Goal: Transaction & Acquisition: Book appointment/travel/reservation

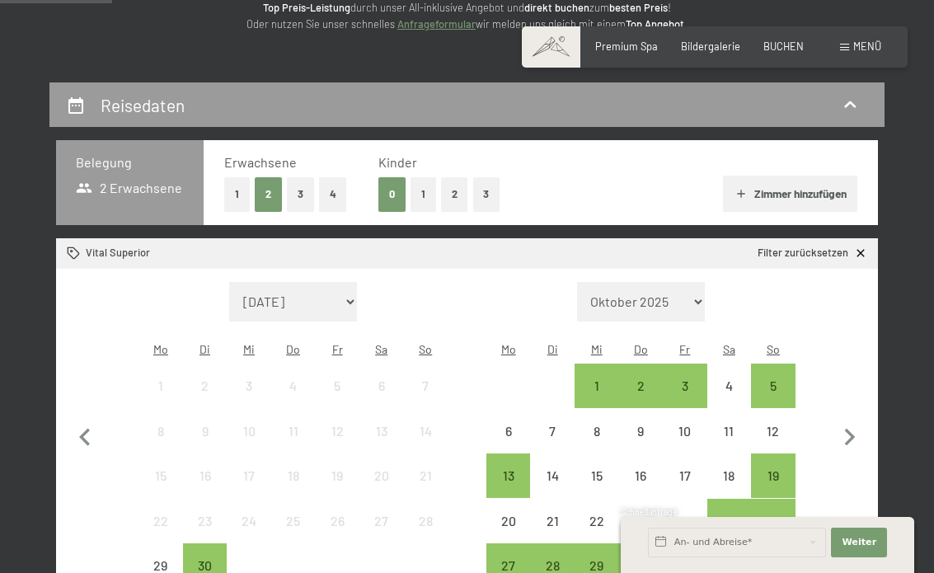
scroll to position [240, 0]
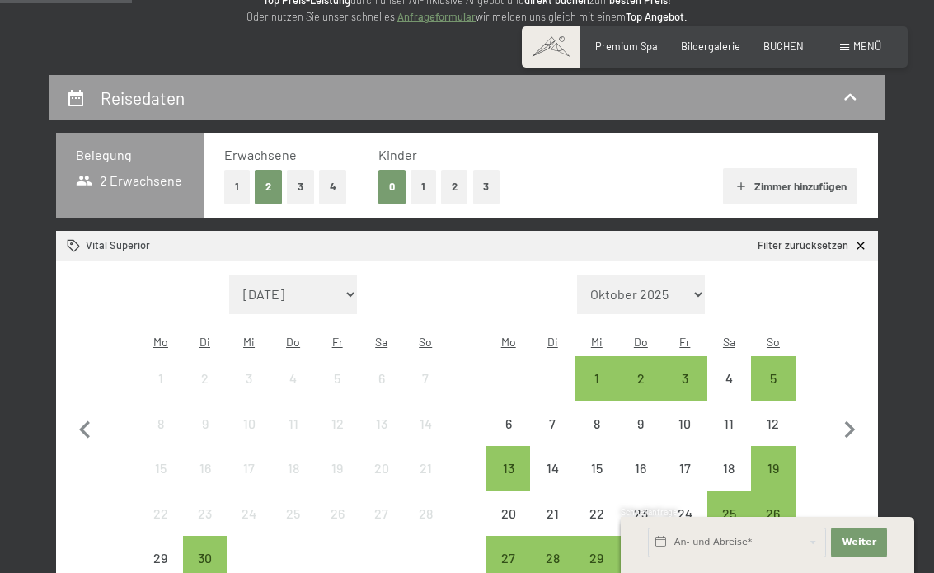
click at [852, 421] on icon "button" at bounding box center [849, 429] width 11 height 17
select select "[DATE]"
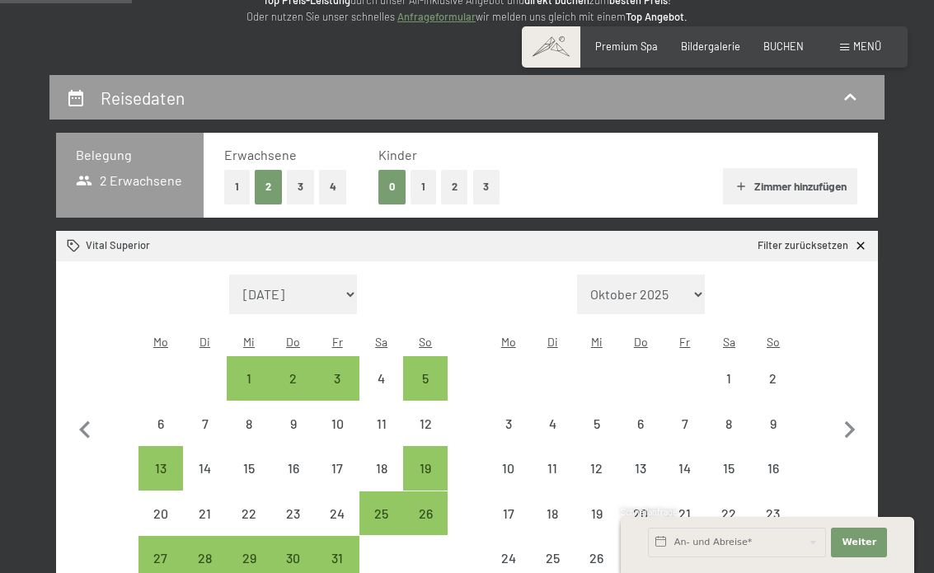
select select "[DATE]"
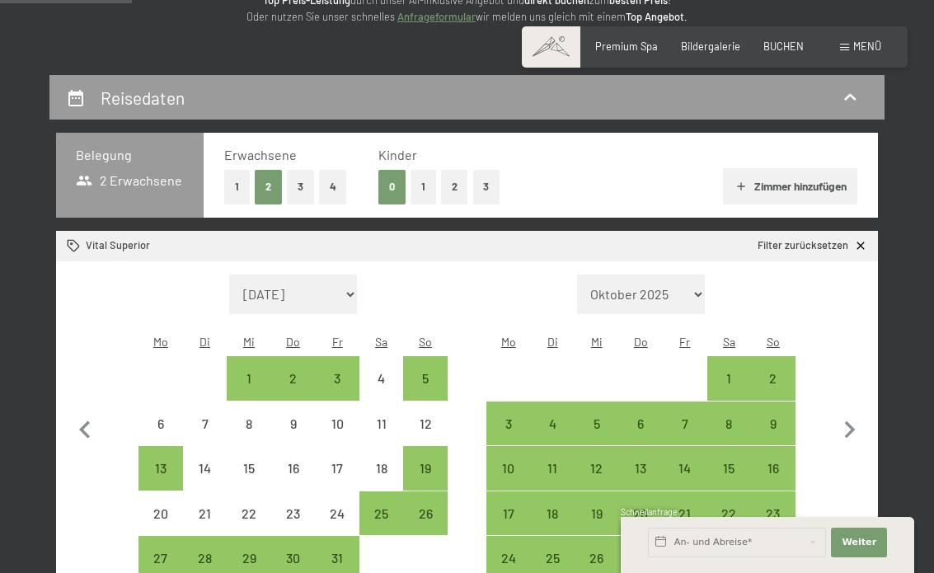
click at [848, 416] on icon "button" at bounding box center [850, 430] width 35 height 35
select select "[DATE]"
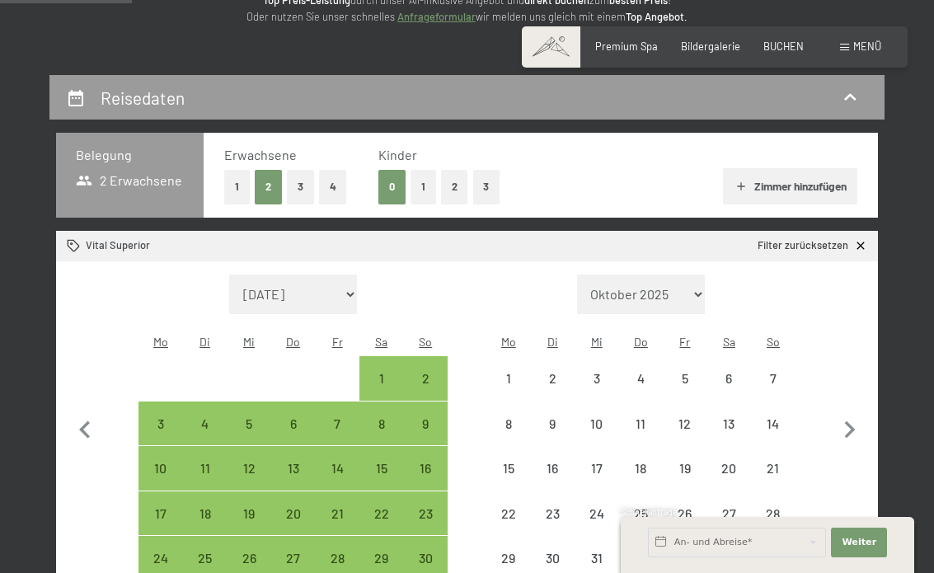
click at [853, 421] on icon "button" at bounding box center [849, 429] width 11 height 17
select select "[DATE]"
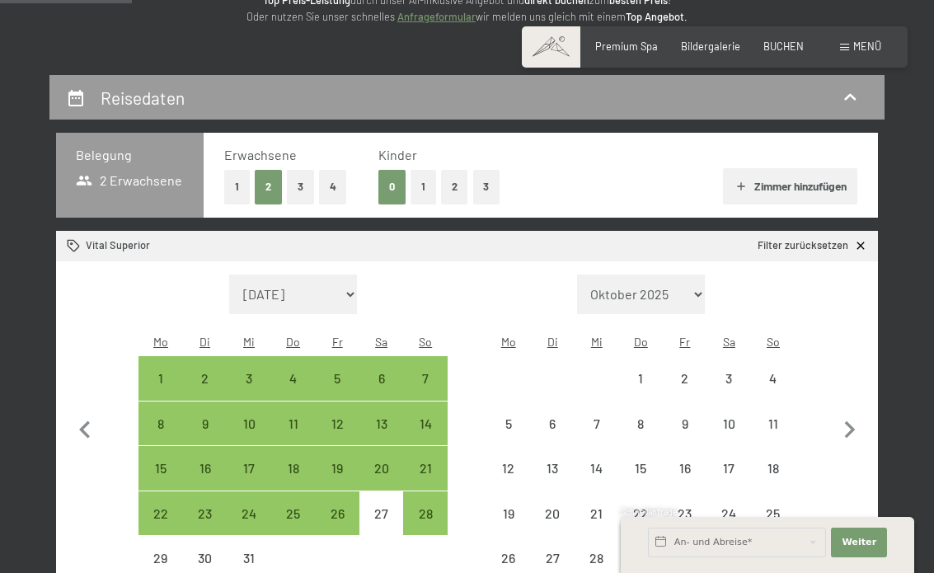
click at [853, 423] on icon "button" at bounding box center [850, 430] width 35 height 35
select select "[DATE]"
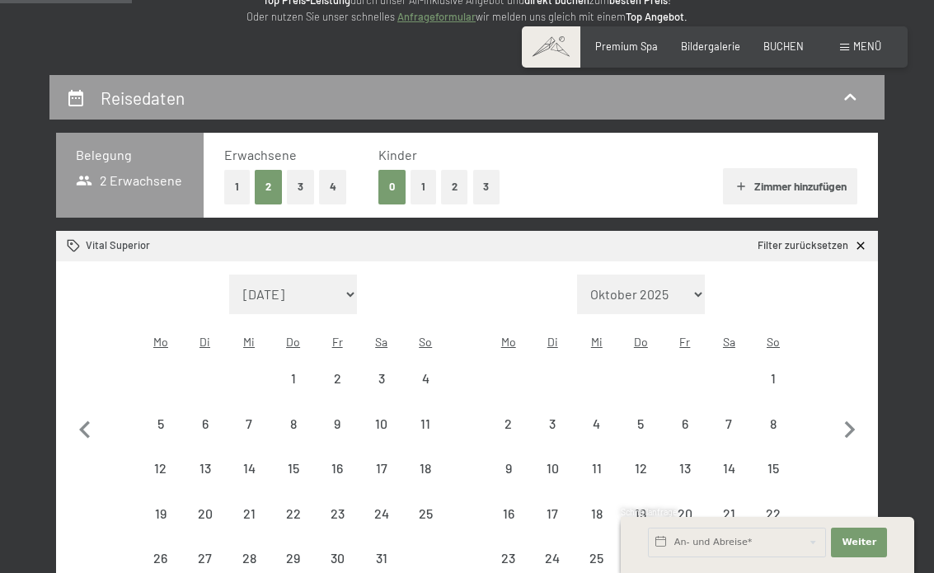
select select "[DATE]"
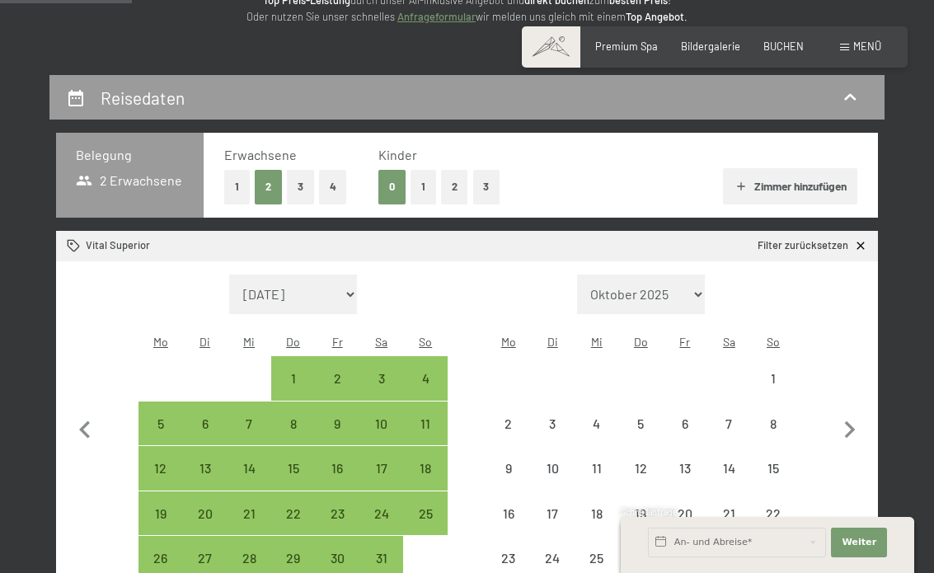
select select "[DATE]"
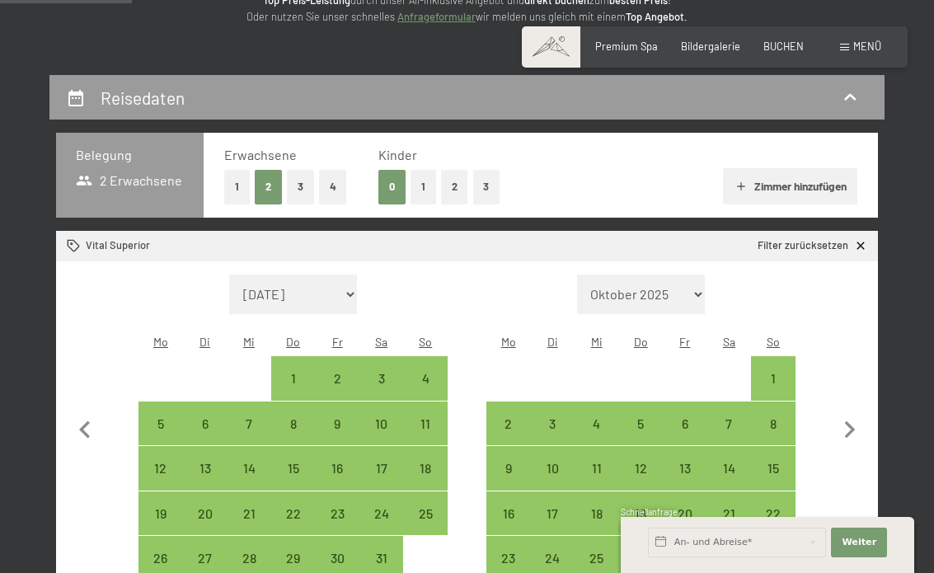
click at [852, 421] on icon "button" at bounding box center [850, 430] width 35 height 35
select select "[DATE]"
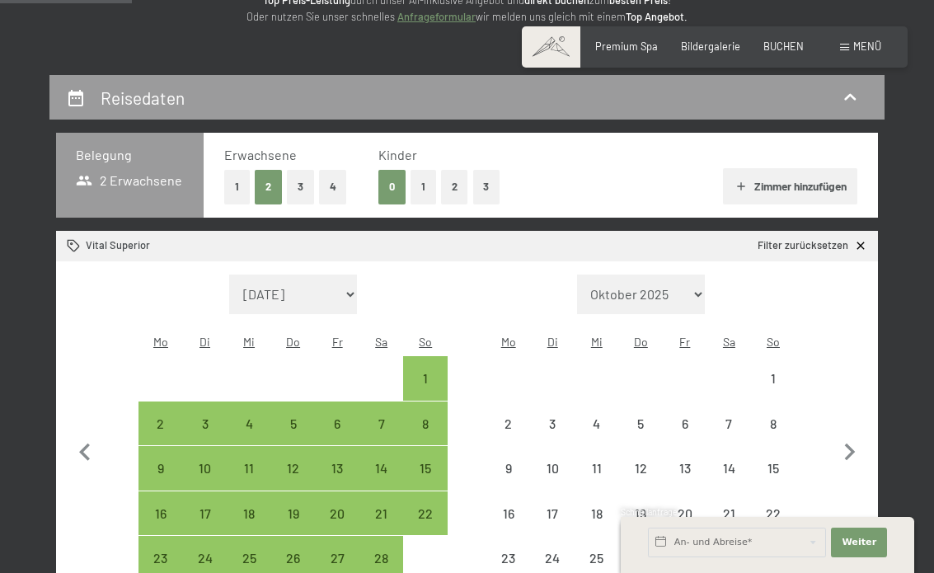
select select "[DATE]"
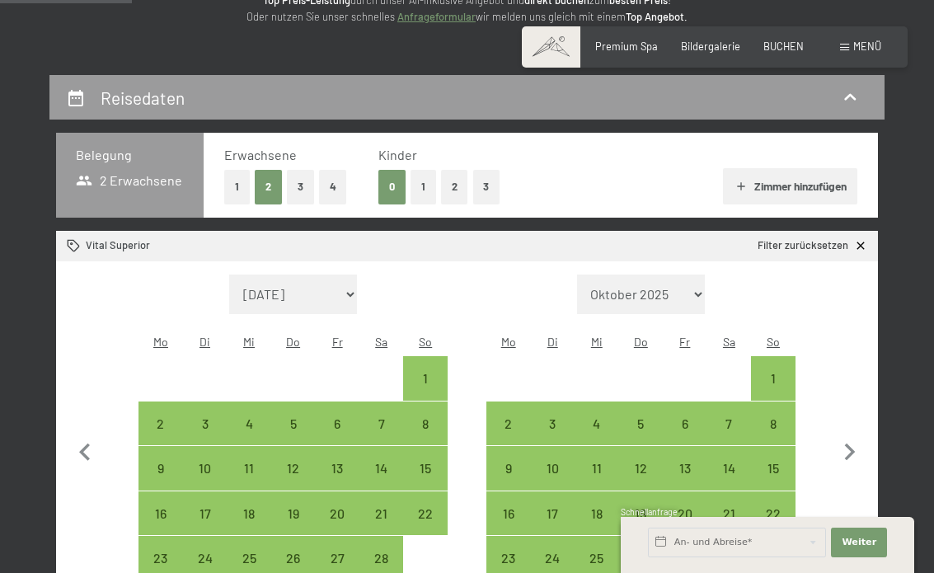
click at [851, 420] on button "button" at bounding box center [850, 450] width 35 height 352
select select "[DATE]"
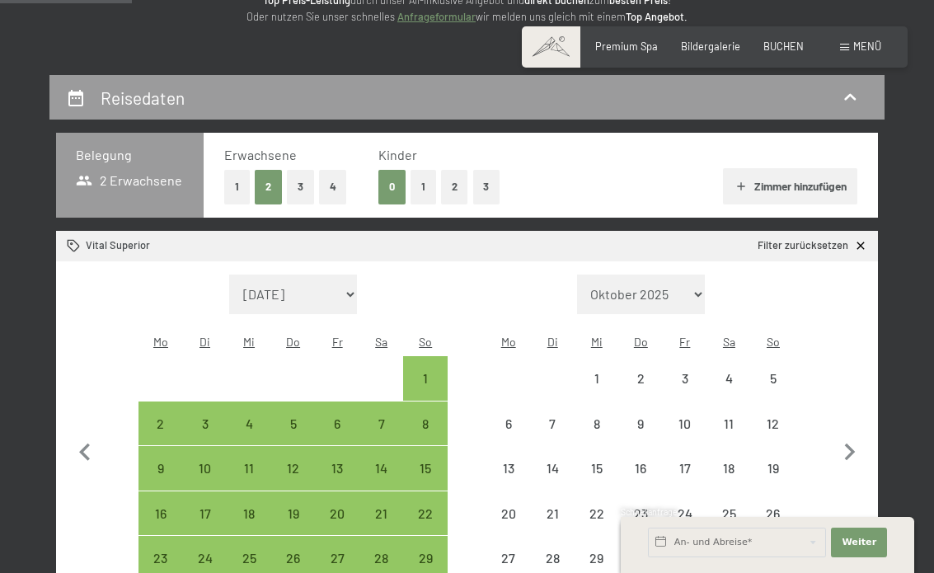
select select "[DATE]"
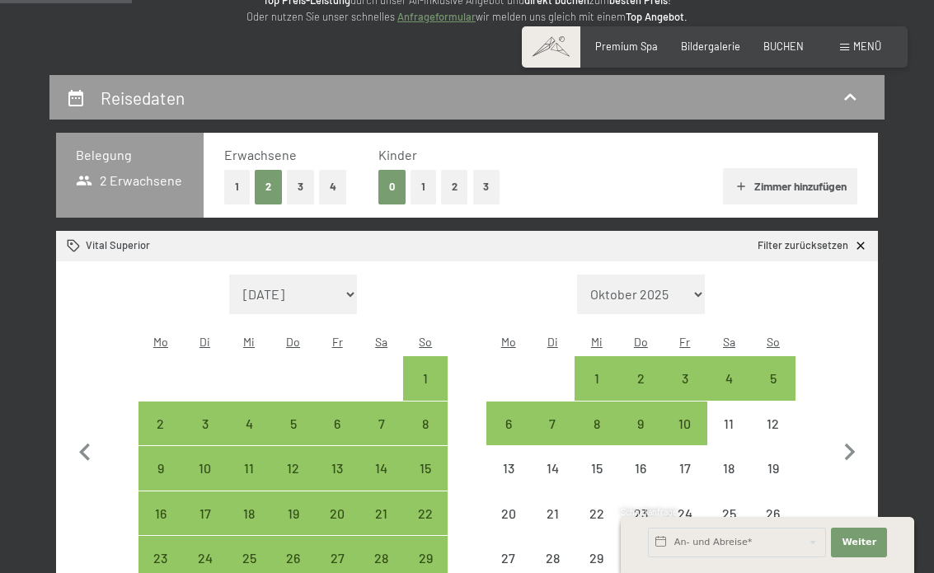
click at [854, 435] on icon "button" at bounding box center [850, 452] width 35 height 35
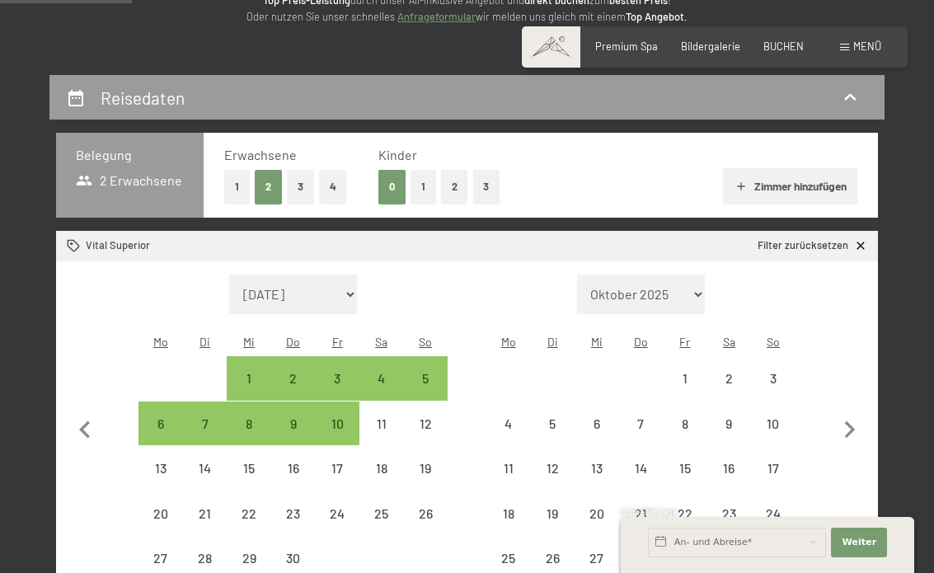
select select "[DATE]"
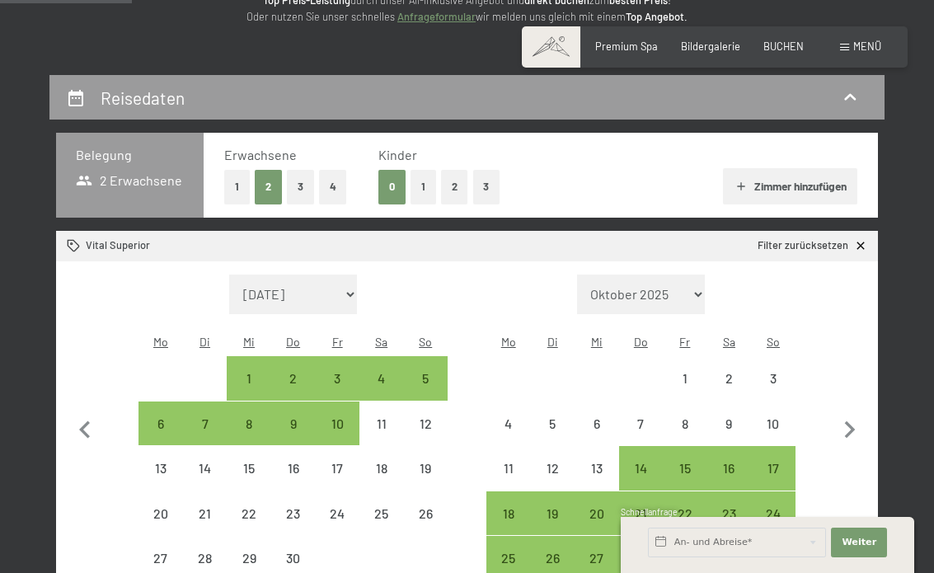
click at [862, 426] on icon "button" at bounding box center [850, 430] width 35 height 35
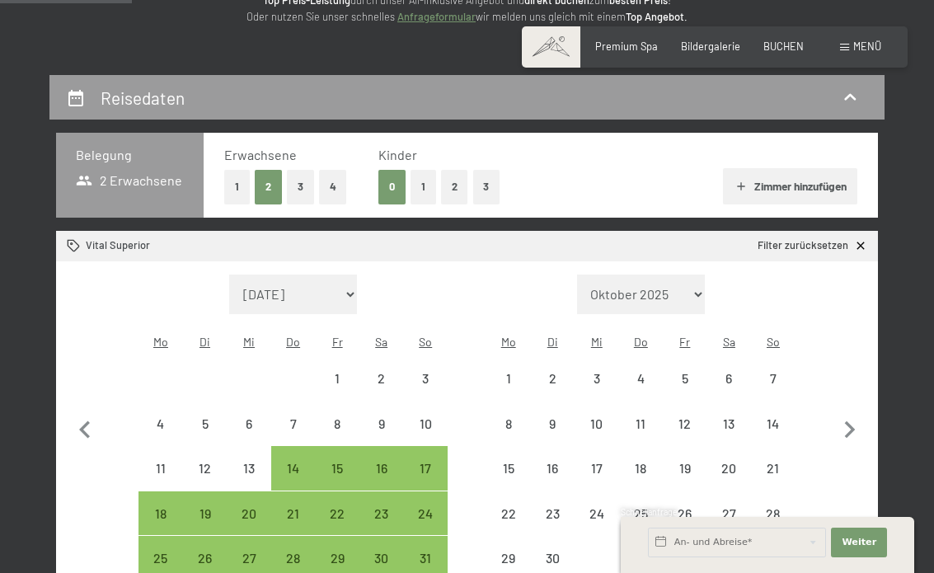
select select "[DATE]"
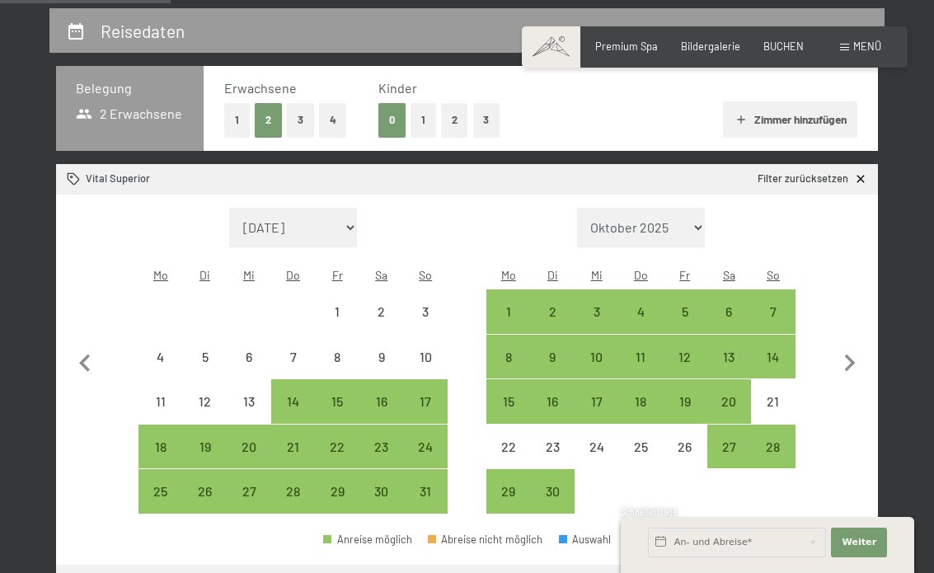
scroll to position [310, 0]
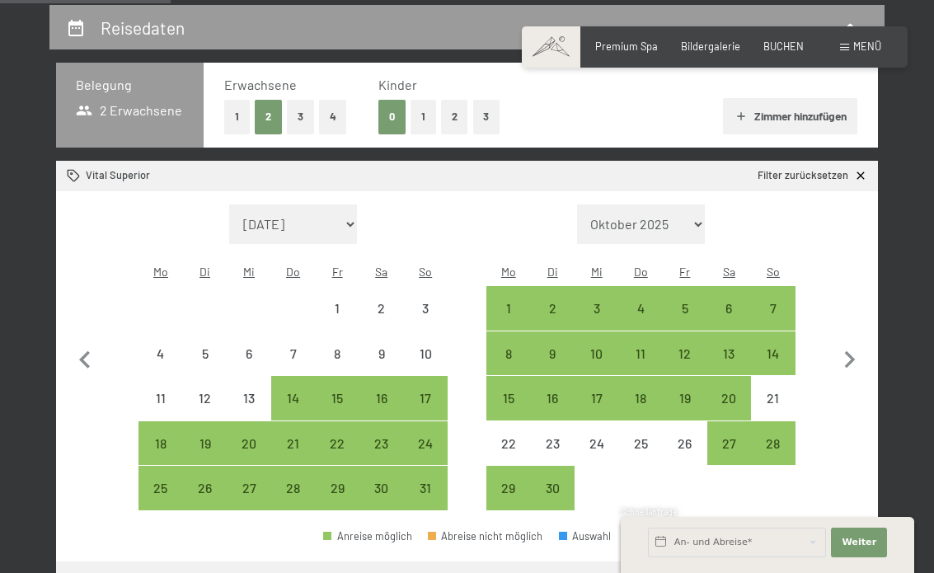
click at [762, 302] on div "7" at bounding box center [773, 322] width 41 height 41
select select "[DATE]"
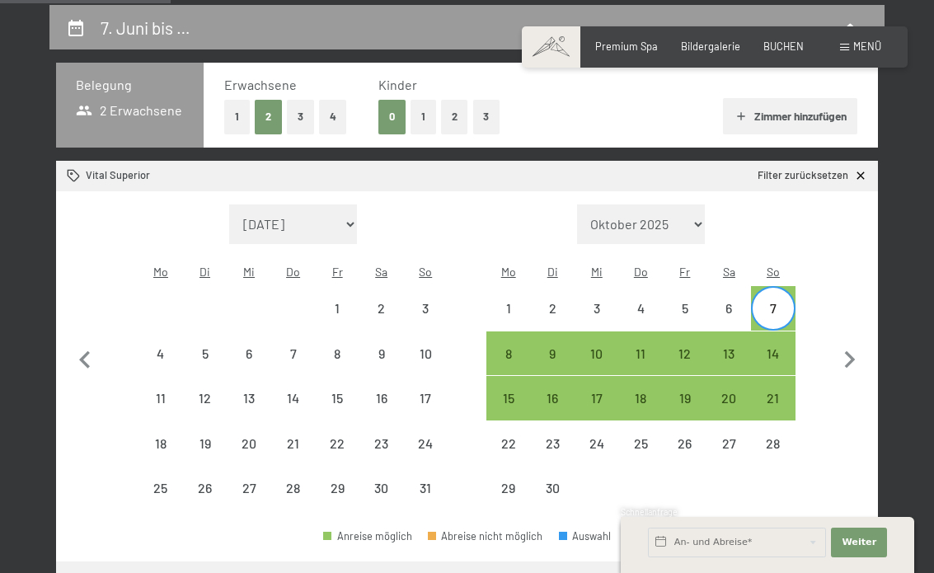
click at [773, 347] on div "14" at bounding box center [773, 367] width 41 height 41
select select "[DATE]"
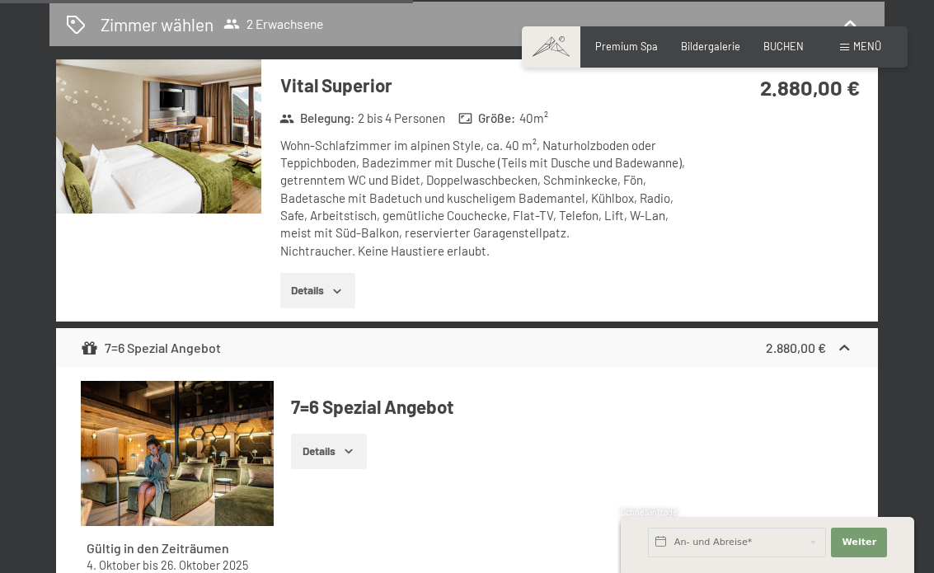
scroll to position [928, 0]
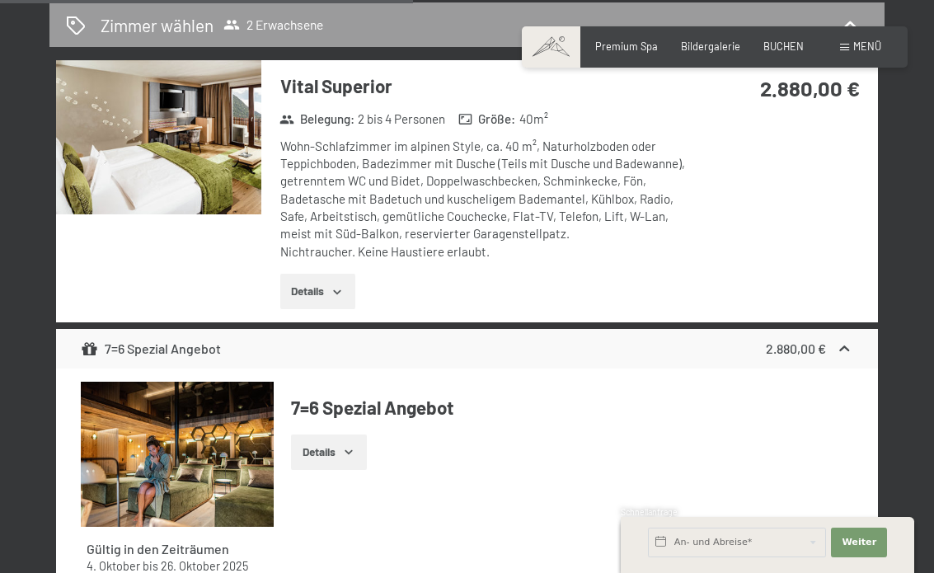
click at [317, 438] on button "Details" at bounding box center [328, 452] width 75 height 36
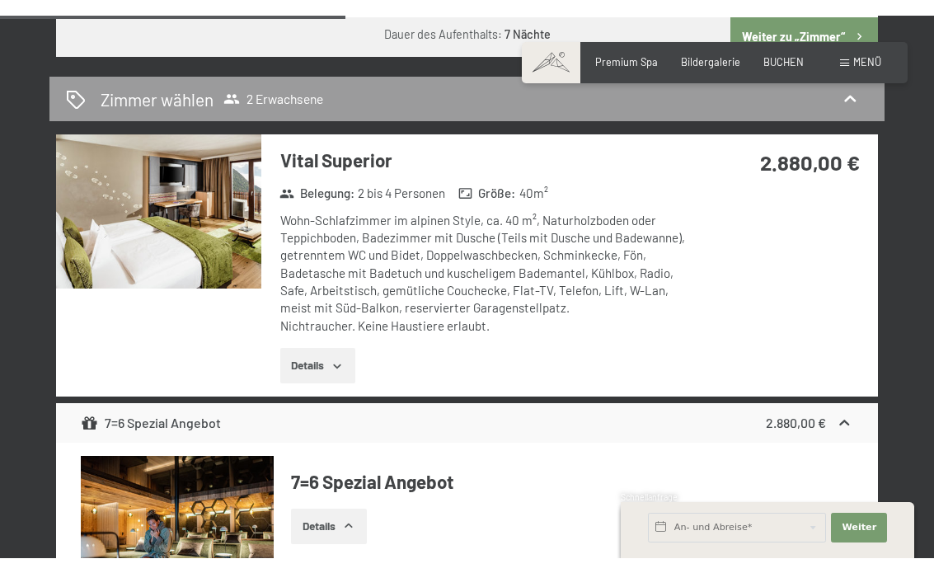
scroll to position [861, 0]
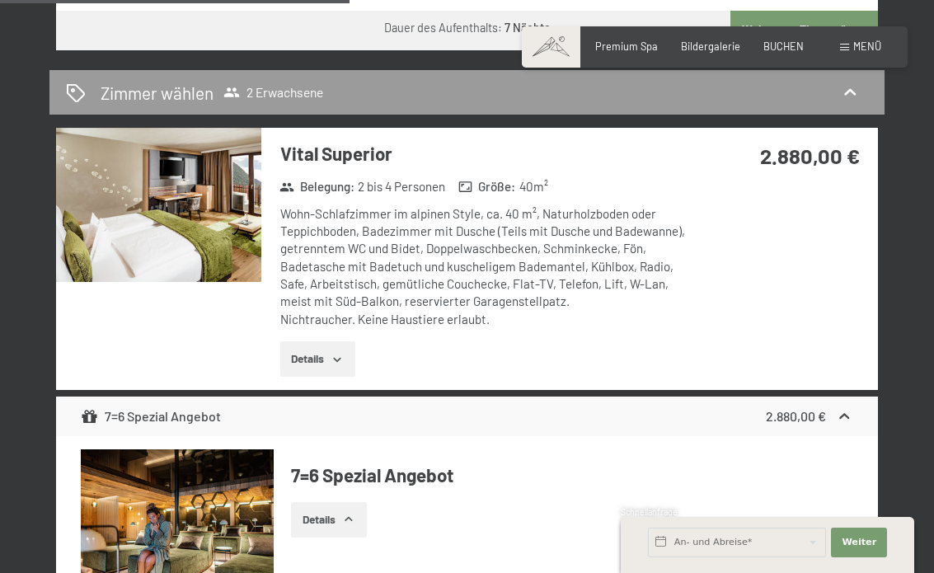
click at [345, 338] on span "Einwilligung Marketing*" at bounding box center [375, 334] width 136 height 16
click at [299, 338] on input "Einwilligung Marketing*" at bounding box center [291, 334] width 16 height 16
checkbox input "false"
click at [347, 341] on button "Details" at bounding box center [317, 359] width 75 height 36
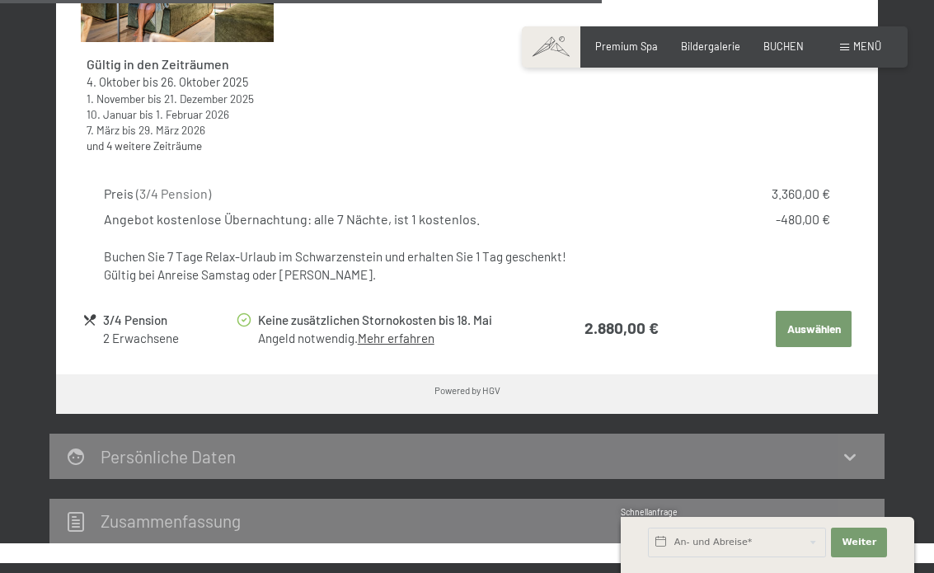
scroll to position [1611, 0]
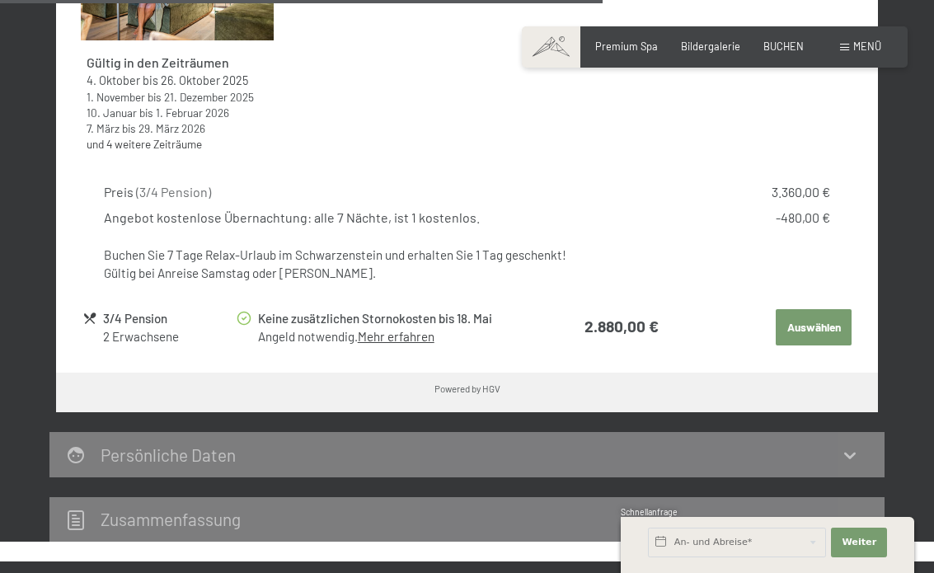
click at [410, 329] on link "Mehr erfahren" at bounding box center [396, 336] width 77 height 15
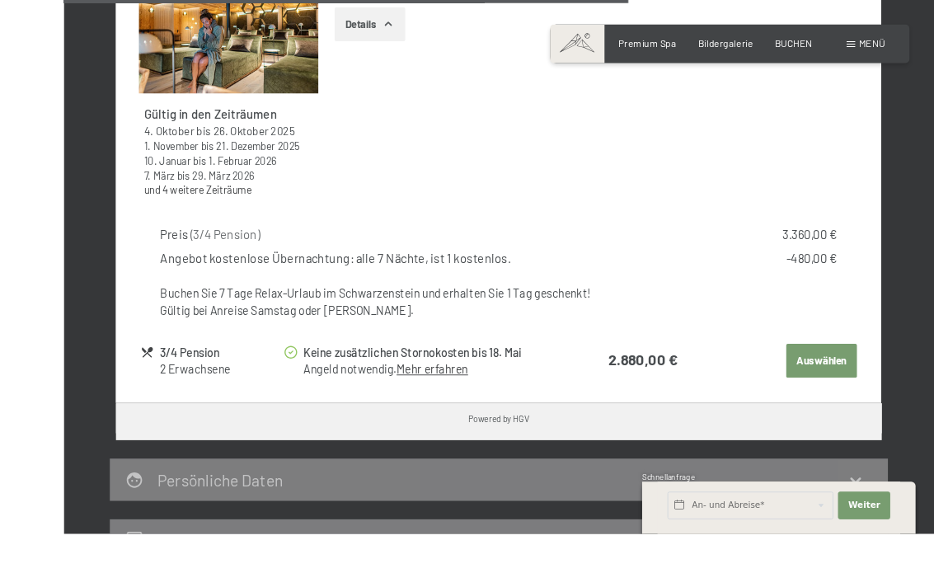
scroll to position [1618, 0]
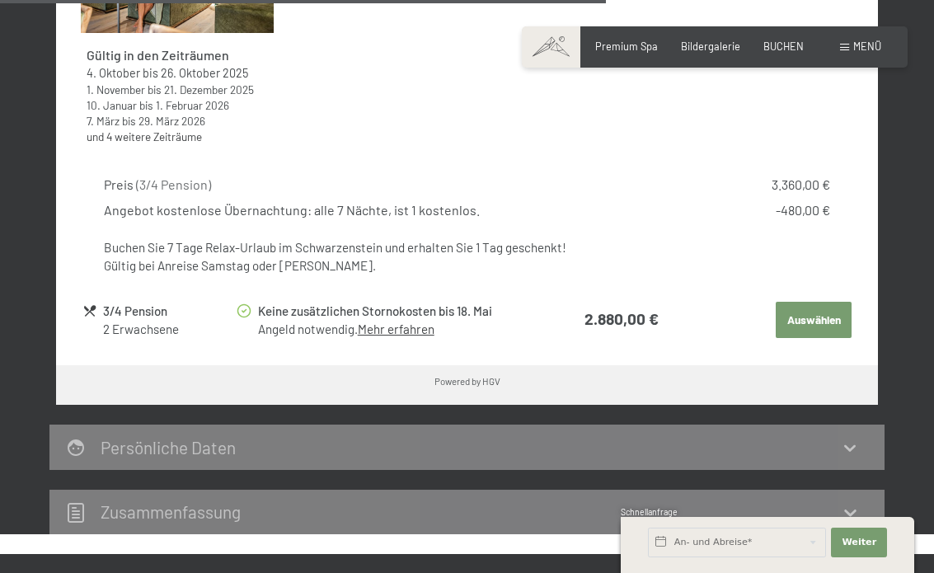
click at [425, 321] on link "Mehr erfahren" at bounding box center [396, 328] width 77 height 15
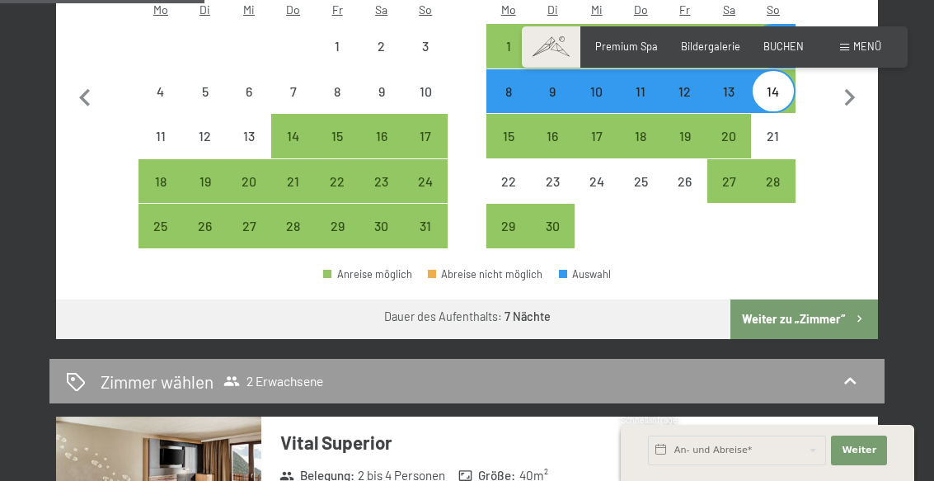
scroll to position [570, 0]
